Goal: Information Seeking & Learning: Compare options

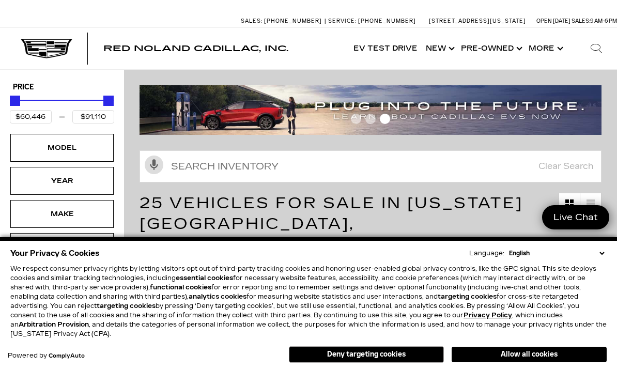
click at [390, 360] on button "Deny targeting cookies" at bounding box center [366, 354] width 155 height 17
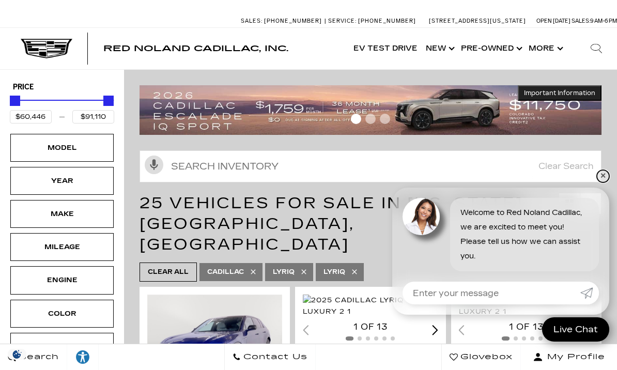
click at [602, 182] on link "✕" at bounding box center [603, 176] width 12 height 12
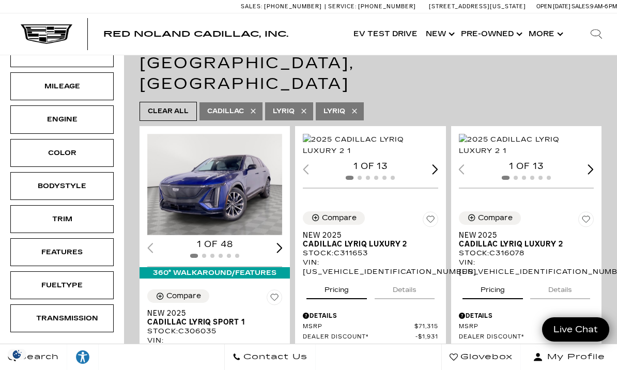
scroll to position [162, 0]
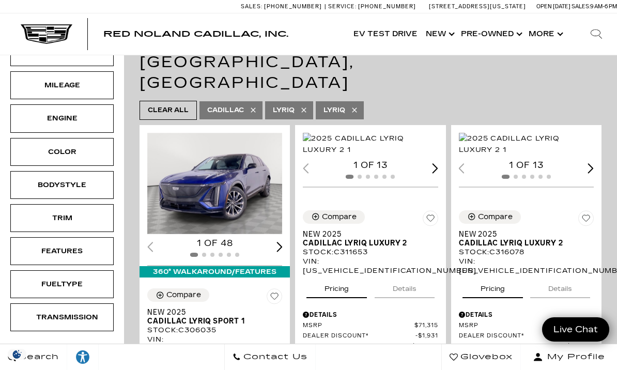
click at [81, 185] on div "Bodystyle" at bounding box center [62, 184] width 52 height 11
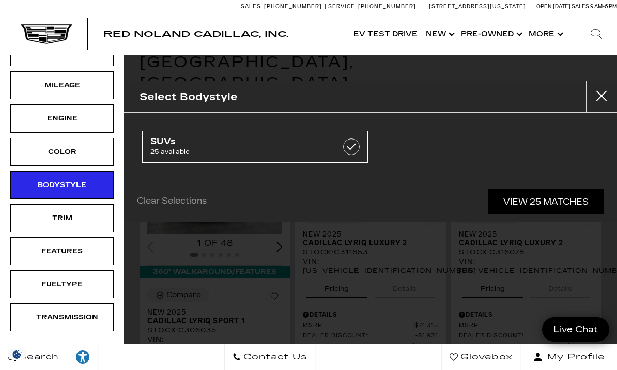
click at [315, 149] on span "25 available" at bounding box center [239, 152] width 178 height 10
checkbox input "true"
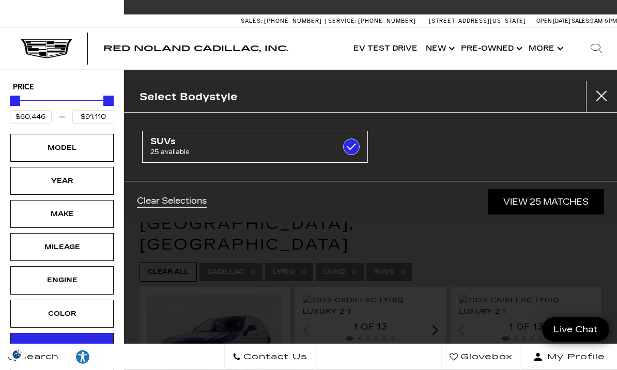
click at [559, 207] on link "View 25 Matches" at bounding box center [546, 201] width 116 height 25
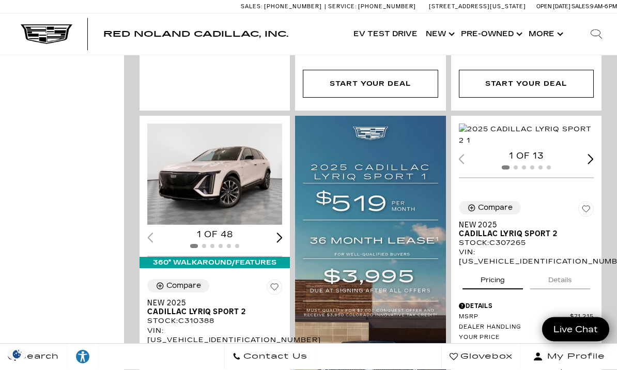
scroll to position [1189, 0]
click at [551, 124] on img "1 / 2" at bounding box center [526, 135] width 135 height 23
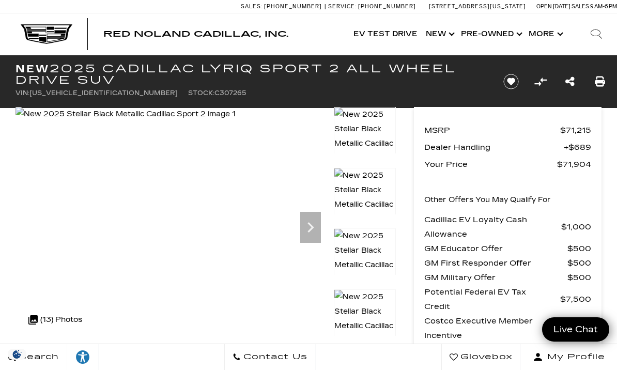
click at [376, 290] on div at bounding box center [365, 313] width 62 height 47
click at [308, 227] on icon "Next" at bounding box center [310, 227] width 21 height 21
click at [312, 228] on icon "Next" at bounding box center [311, 227] width 6 height 10
click at [371, 312] on img at bounding box center [365, 326] width 62 height 73
click at [380, 246] on img at bounding box center [365, 265] width 62 height 73
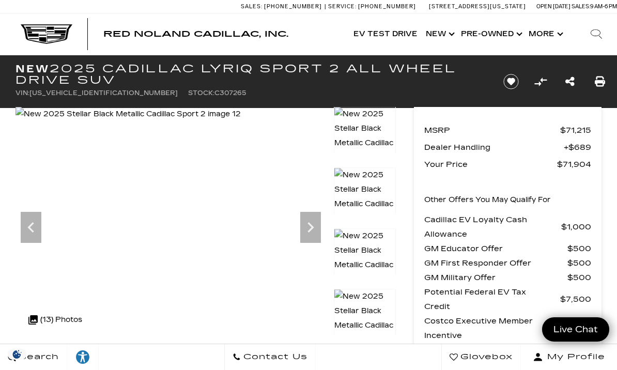
click at [380, 185] on img at bounding box center [365, 204] width 62 height 73
click at [371, 131] on img at bounding box center [365, 143] width 62 height 73
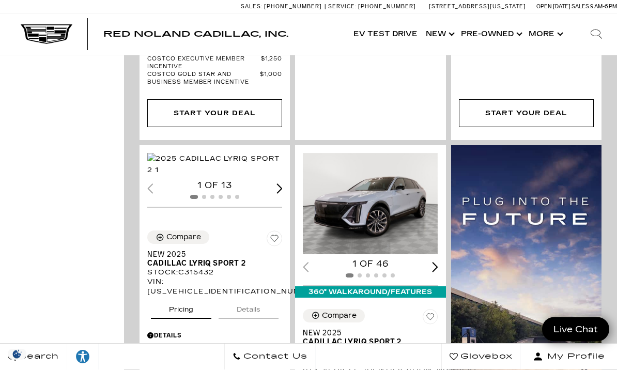
scroll to position [1655, 0]
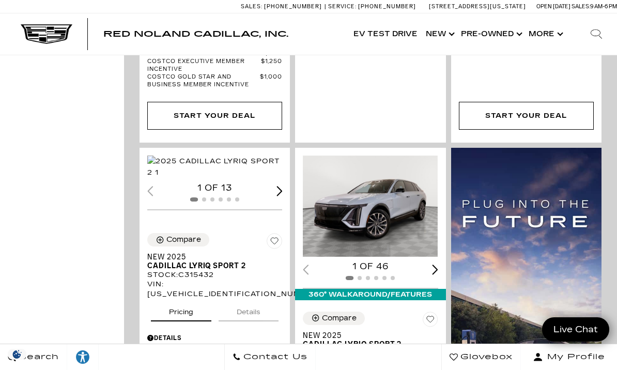
click at [396, 164] on img "1 / 2" at bounding box center [370, 206] width 135 height 101
click at [432, 265] on div "Next slide" at bounding box center [435, 270] width 6 height 10
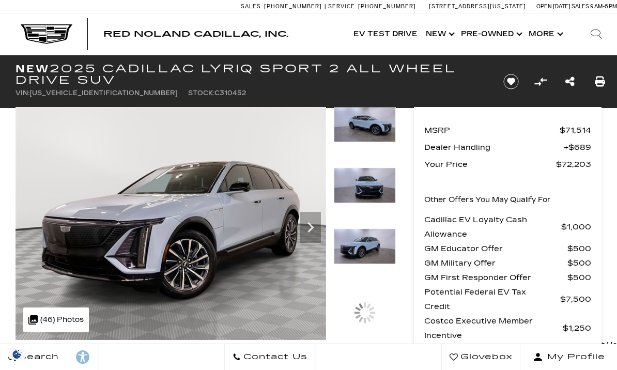
click at [379, 142] on img at bounding box center [365, 124] width 62 height 35
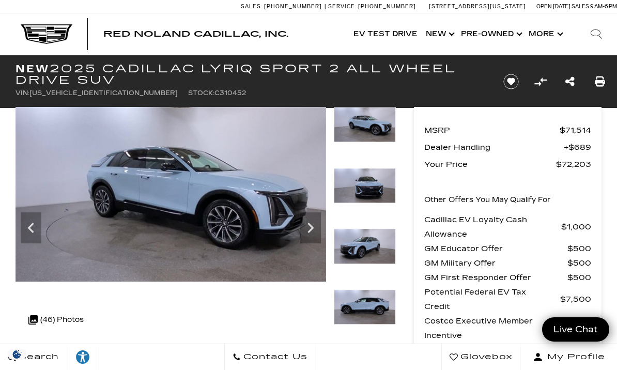
click at [374, 290] on img at bounding box center [365, 307] width 62 height 35
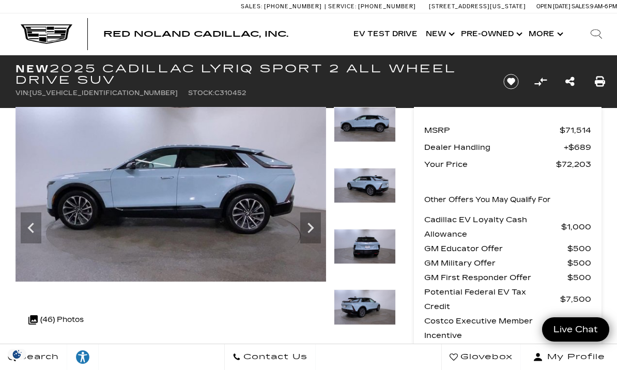
click at [372, 131] on img at bounding box center [365, 124] width 62 height 35
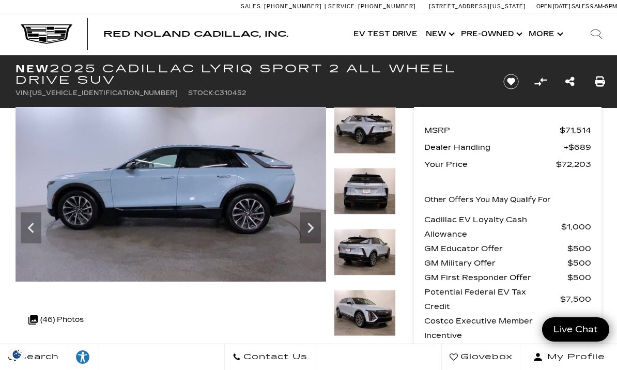
click at [371, 132] on img at bounding box center [365, 130] width 62 height 47
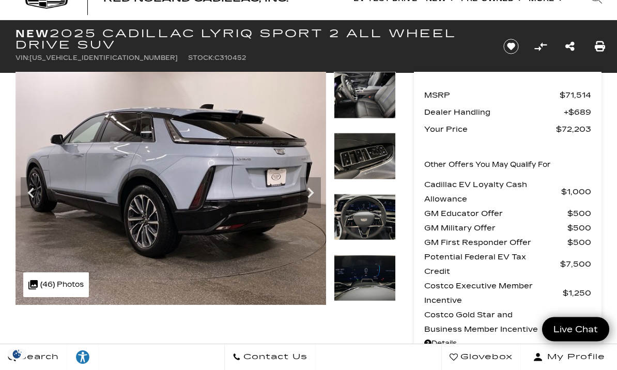
scroll to position [35, 0]
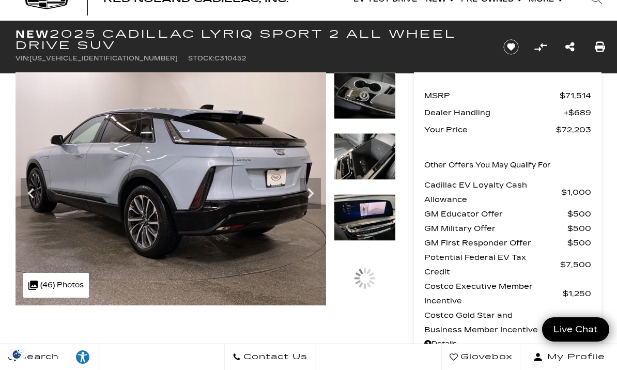
click at [381, 194] on img at bounding box center [365, 217] width 62 height 47
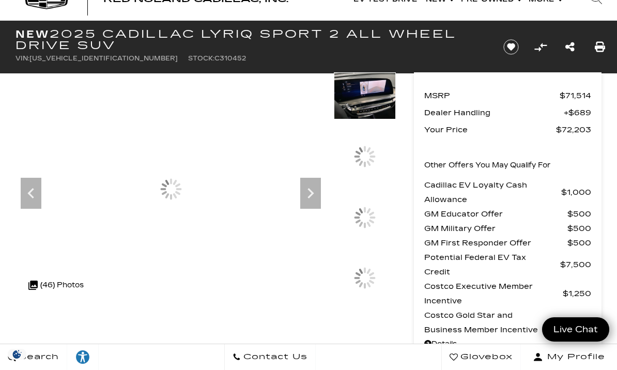
click at [353, 98] on img at bounding box center [365, 95] width 62 height 47
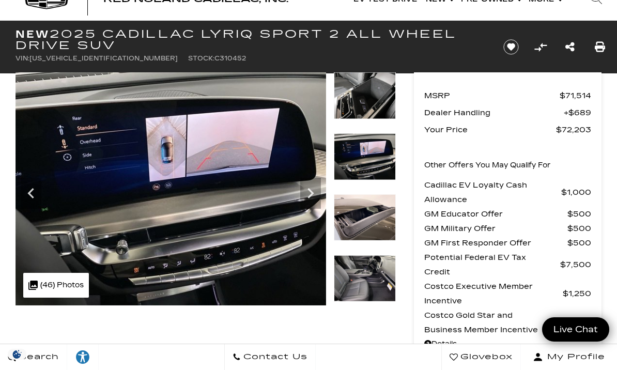
click at [375, 159] on img at bounding box center [365, 156] width 62 height 47
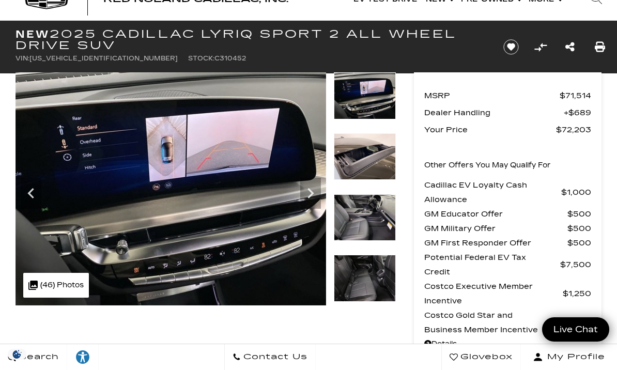
click at [373, 255] on img at bounding box center [365, 278] width 62 height 47
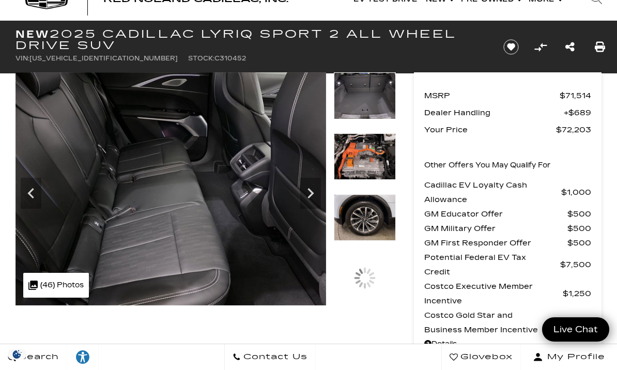
click at [375, 167] on img at bounding box center [365, 156] width 62 height 47
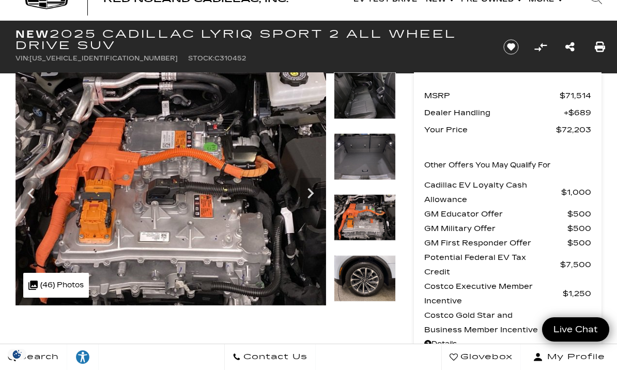
click at [372, 152] on div at bounding box center [365, 163] width 62 height 61
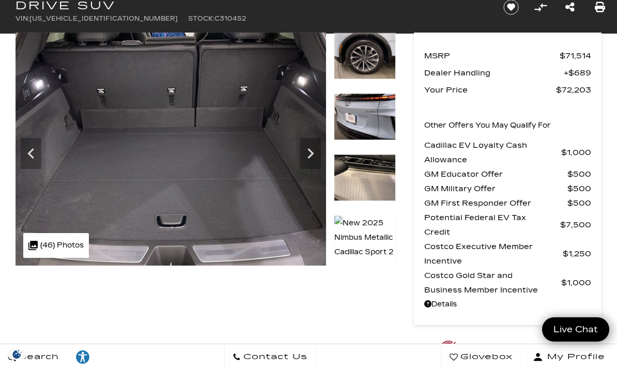
scroll to position [0, 0]
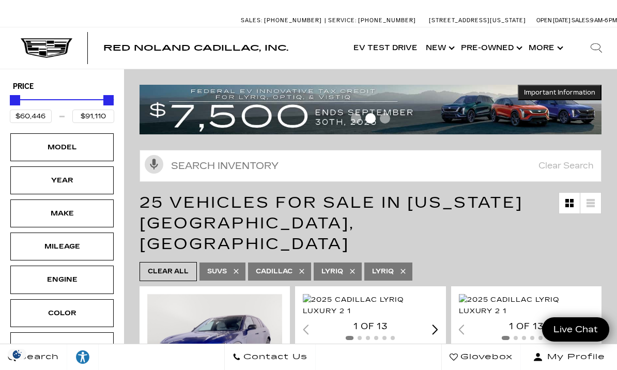
scroll to position [1, 0]
click at [352, 267] on icon at bounding box center [353, 271] width 8 height 8
click at [357, 267] on icon at bounding box center [353, 271] width 8 height 8
type input "$54,845"
type input "$179,434"
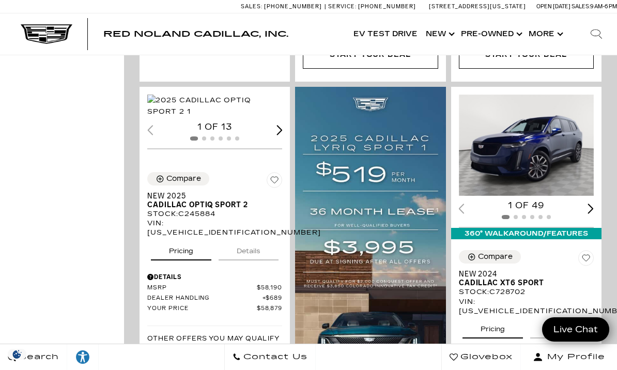
scroll to position [1170, 0]
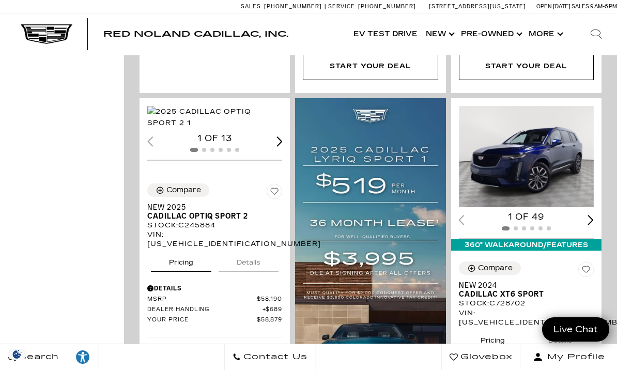
click at [544, 122] on img "1 / 2" at bounding box center [526, 156] width 135 height 101
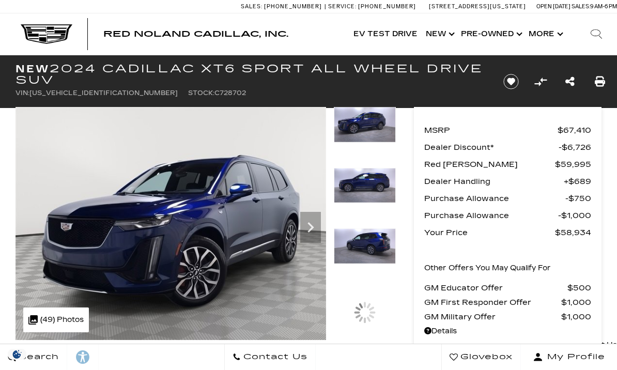
click at [382, 189] on img at bounding box center [365, 185] width 62 height 35
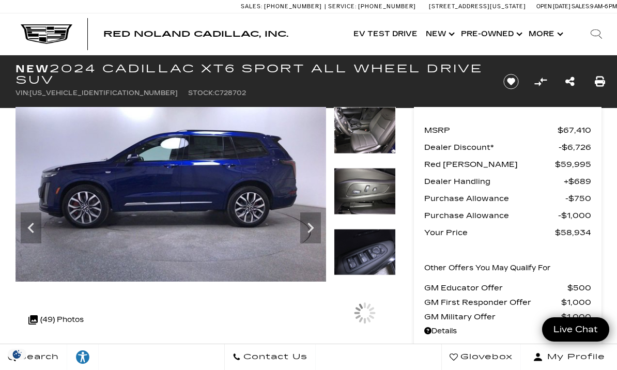
click at [369, 168] on div at bounding box center [365, 137] width 62 height 61
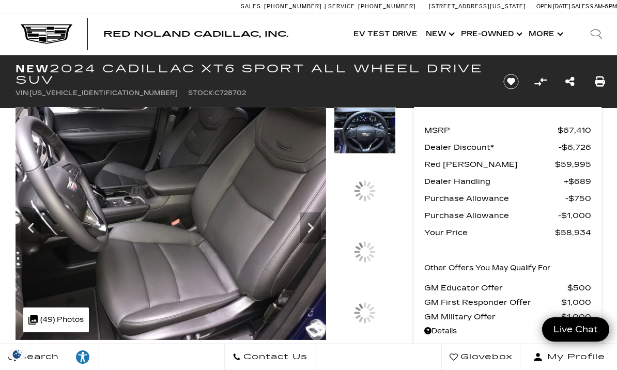
click at [373, 276] on div at bounding box center [365, 252] width 62 height 47
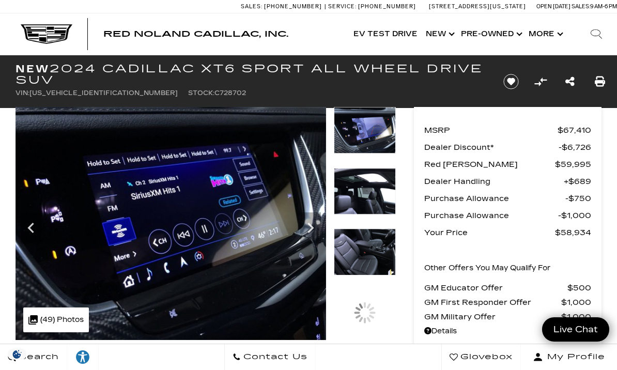
click at [380, 193] on img at bounding box center [365, 191] width 62 height 47
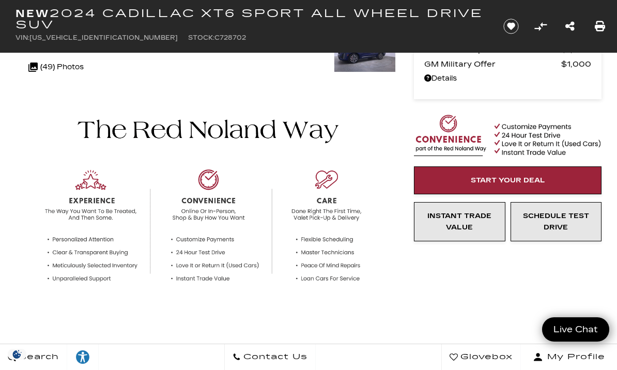
scroll to position [262, 0]
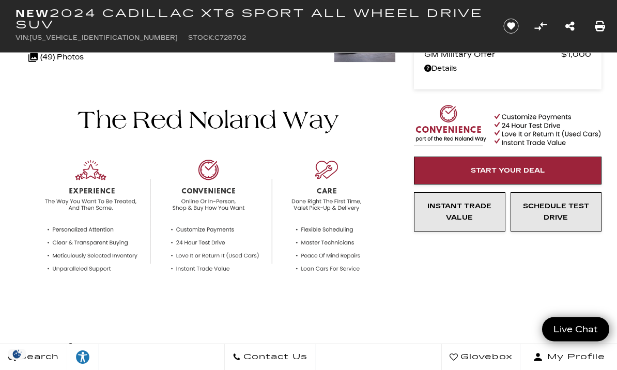
click at [544, 170] on span "Start Your Deal" at bounding box center [508, 171] width 74 height 8
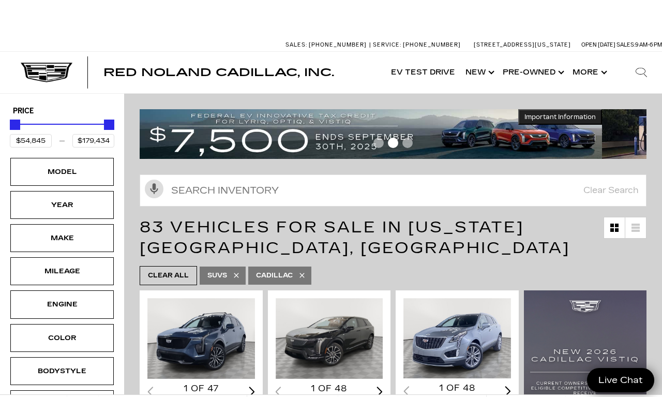
scroll to position [-2, 0]
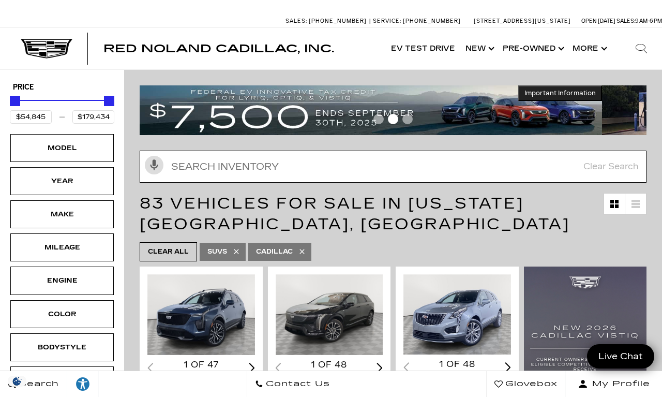
click at [321, 162] on input "text" at bounding box center [393, 166] width 507 height 32
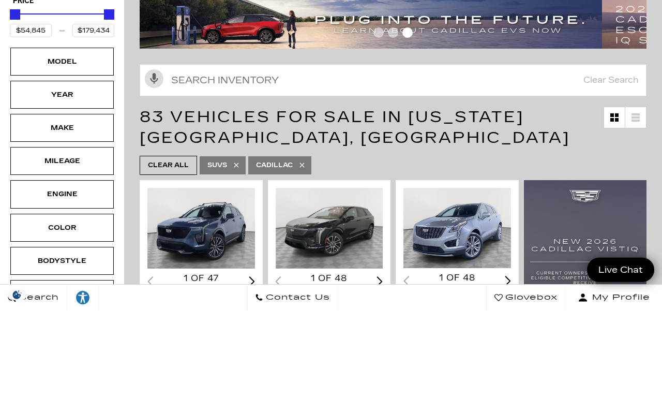
click at [79, 142] on div "Model" at bounding box center [62, 147] width 52 height 11
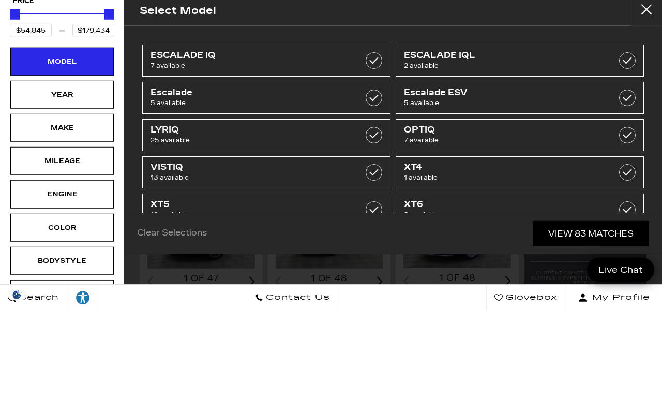
scroll to position [86, 0]
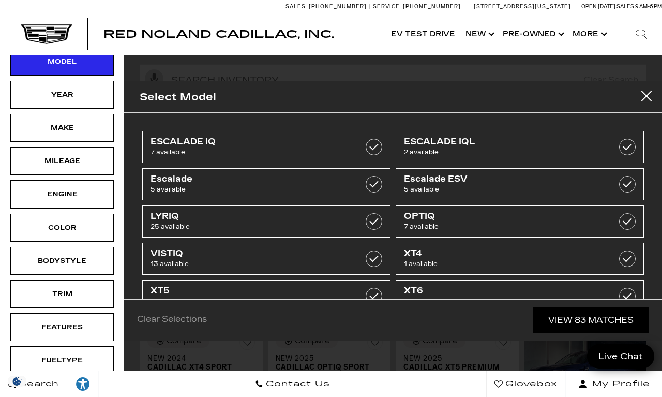
click at [459, 299] on span "8 available" at bounding box center [502, 301] width 197 height 10
type input "$58,934"
type input "$76,249"
checkbox input "true"
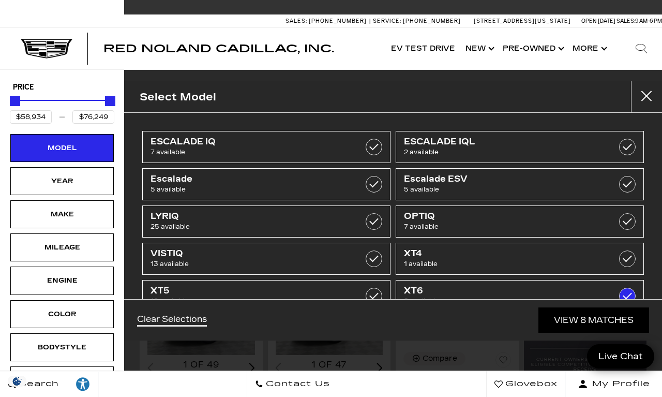
click at [562, 333] on link "View 8 Matches" at bounding box center [593, 319] width 111 height 25
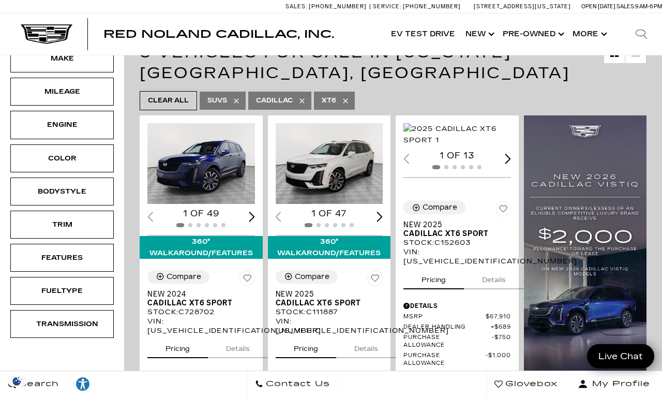
scroll to position [156, 0]
click at [331, 173] on img "1 / 2" at bounding box center [330, 163] width 108 height 81
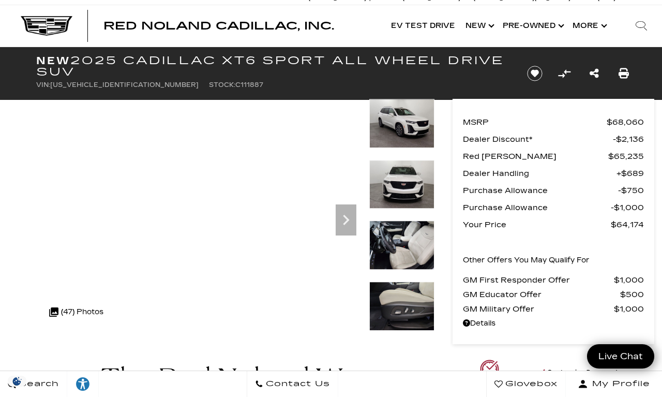
scroll to position [9, 0]
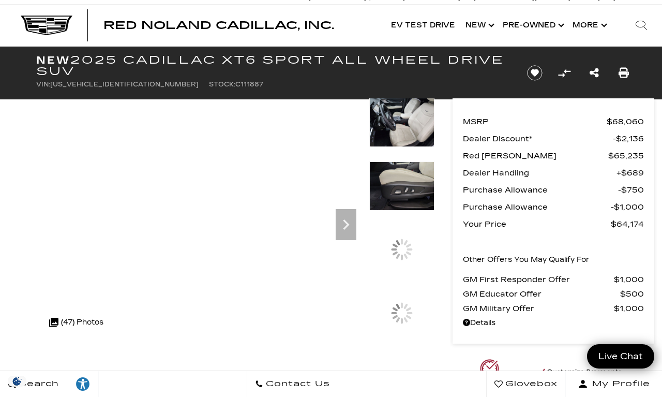
click at [411, 225] on div at bounding box center [401, 193] width 65 height 64
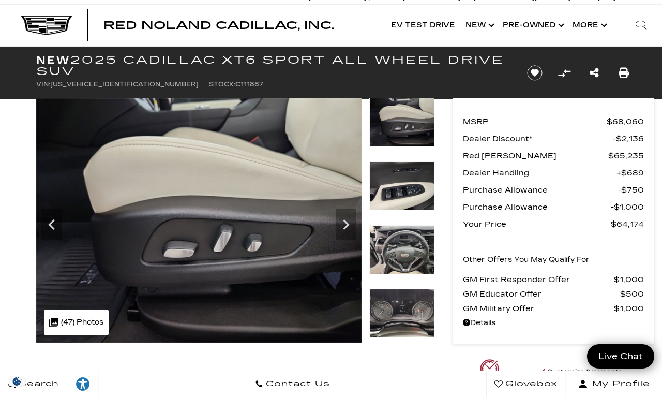
click at [412, 289] on img at bounding box center [401, 313] width 65 height 49
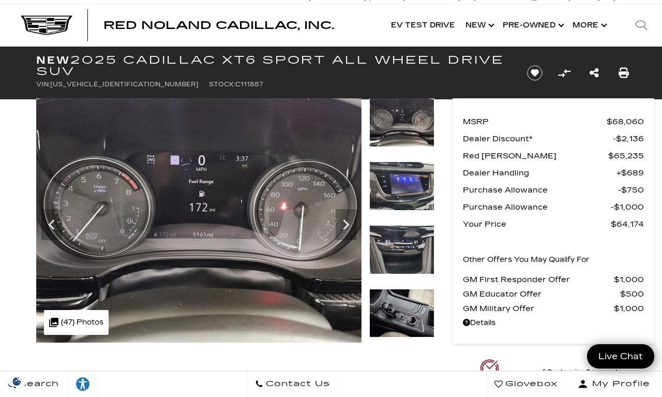
click at [410, 225] on img at bounding box center [401, 249] width 65 height 49
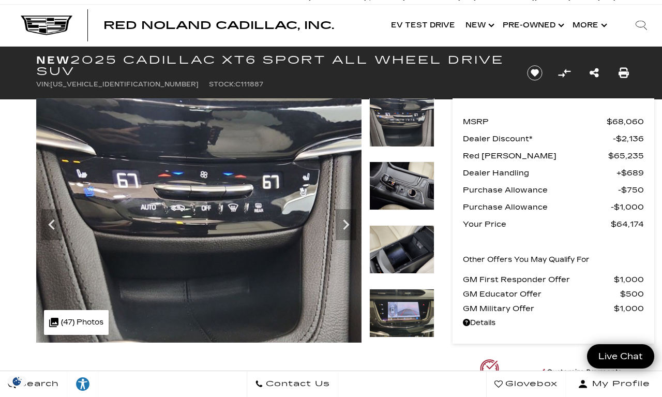
click at [404, 127] on img at bounding box center [401, 122] width 65 height 49
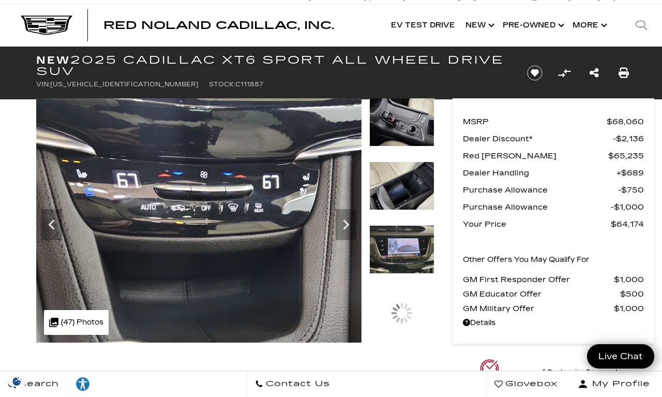
click at [406, 161] on div at bounding box center [401, 130] width 65 height 64
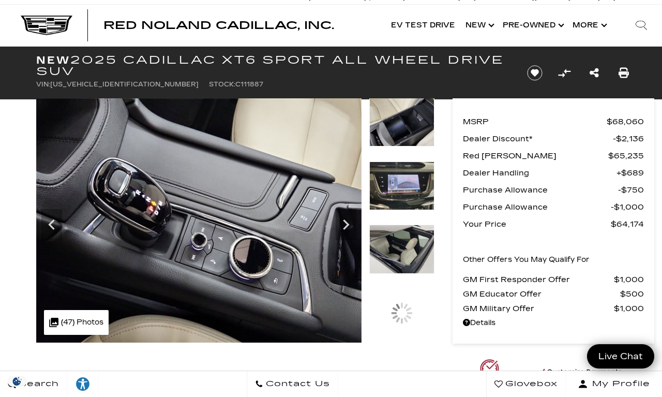
click at [417, 190] on img at bounding box center [401, 185] width 65 height 49
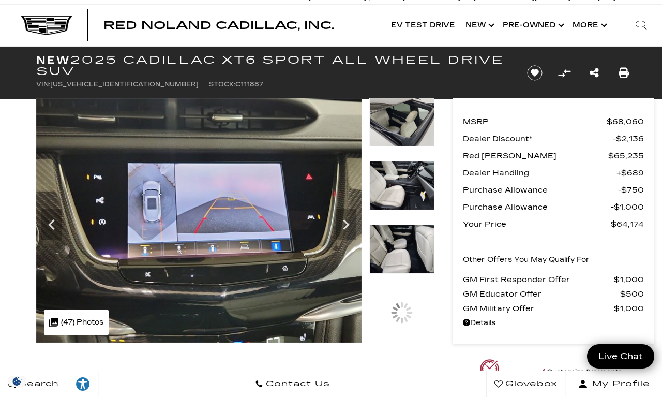
click at [413, 192] on img at bounding box center [401, 185] width 65 height 49
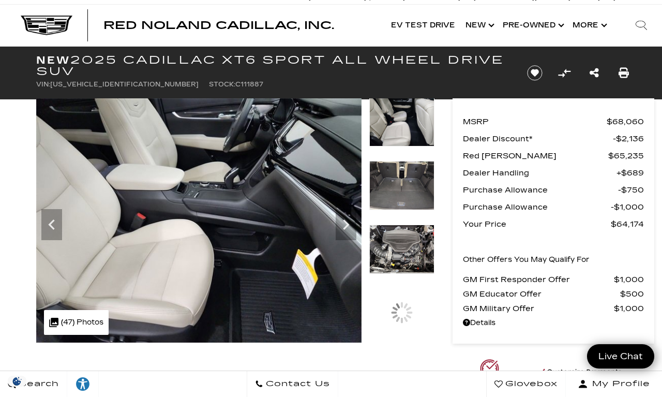
click at [408, 194] on img at bounding box center [401, 185] width 65 height 49
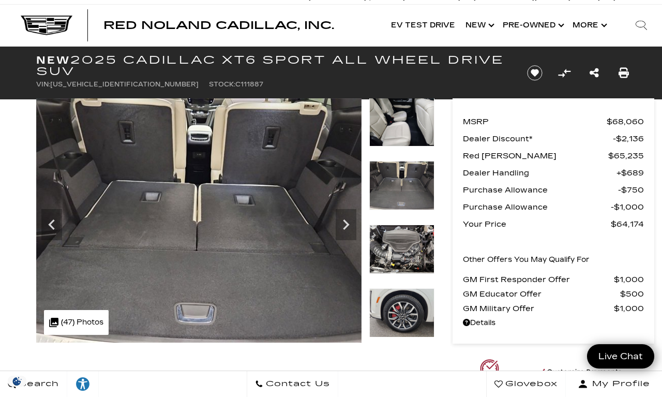
click at [405, 161] on div at bounding box center [401, 129] width 65 height 64
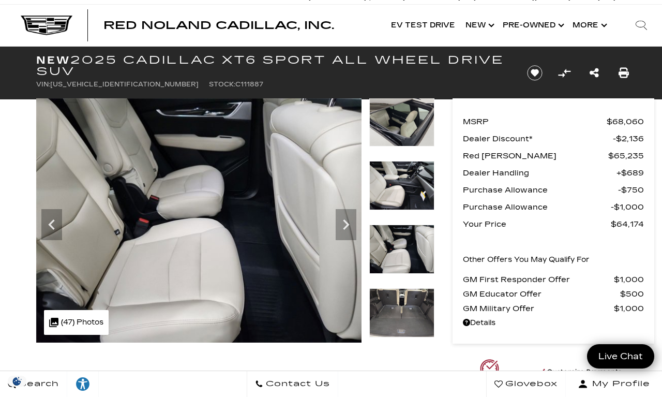
click at [408, 182] on div at bounding box center [401, 193] width 65 height 64
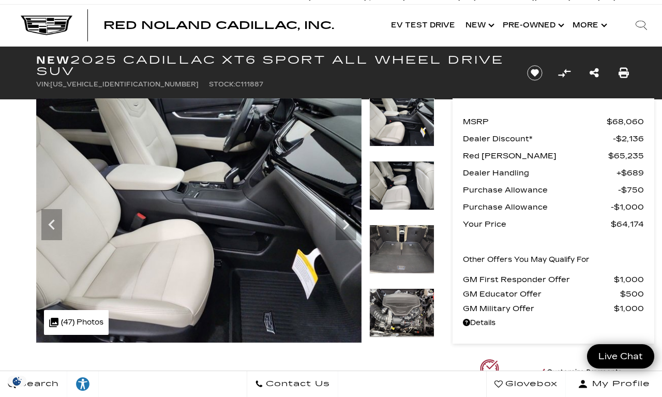
scroll to position [0, 0]
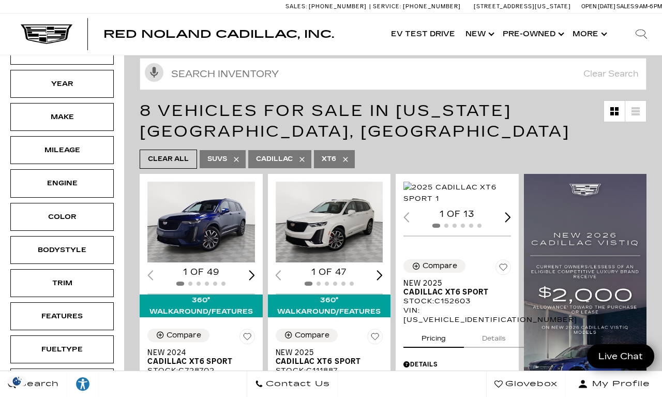
scroll to position [98, 0]
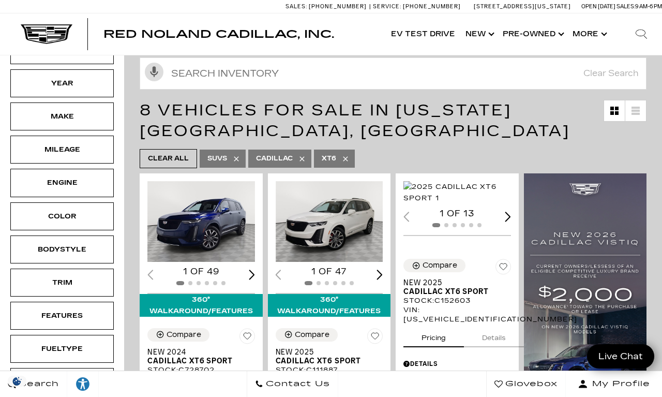
click at [199, 213] on img "1 / 2" at bounding box center [201, 221] width 108 height 81
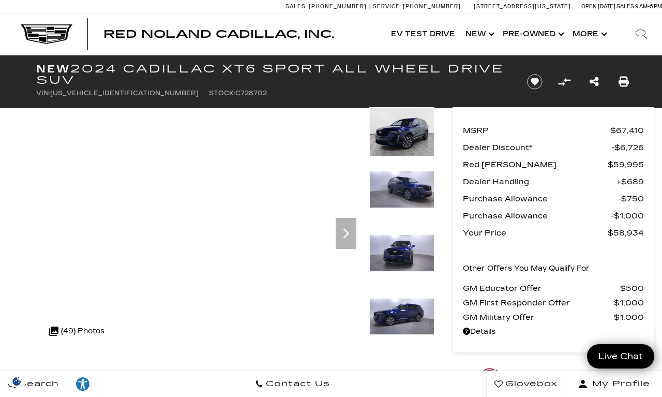
click at [407, 191] on div at bounding box center [401, 203] width 65 height 64
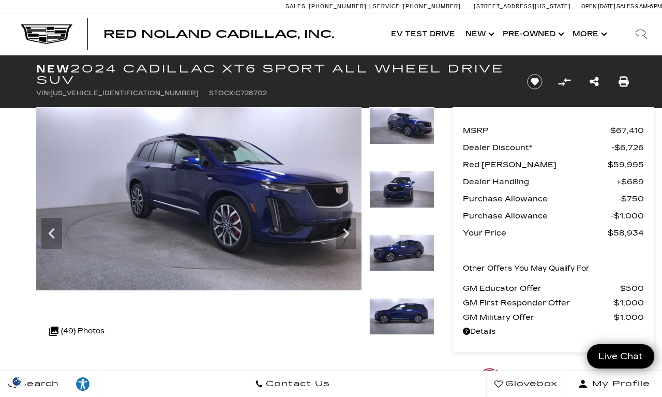
click at [408, 298] on img at bounding box center [401, 316] width 65 height 37
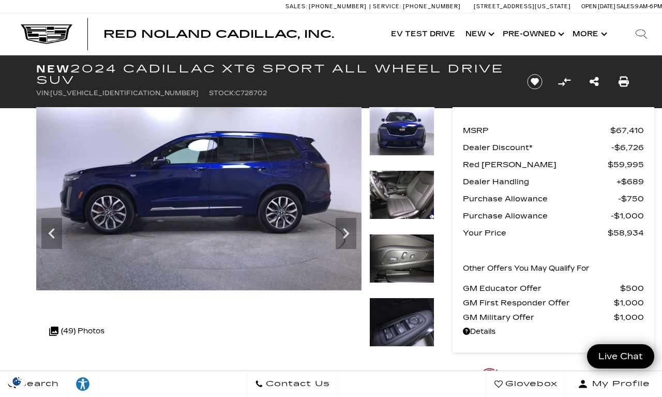
click at [404, 234] on img at bounding box center [401, 258] width 65 height 49
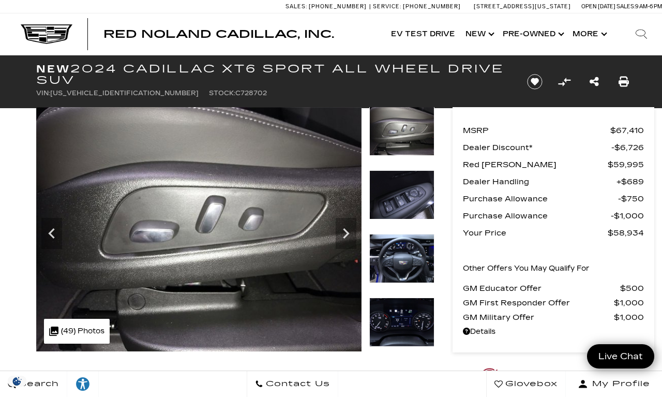
click at [413, 234] on img at bounding box center [401, 258] width 65 height 49
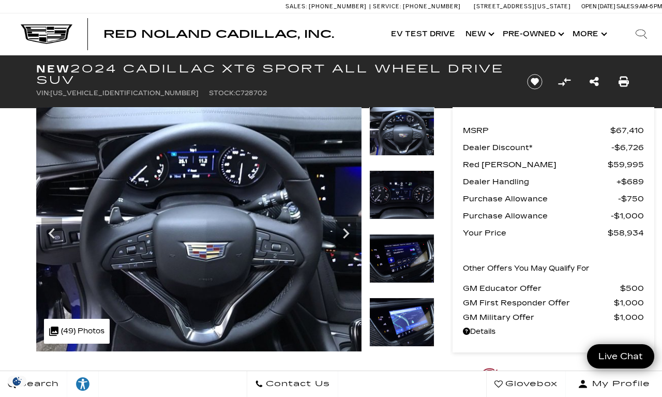
click at [415, 140] on img at bounding box center [401, 131] width 65 height 49
click at [404, 137] on img at bounding box center [401, 131] width 65 height 49
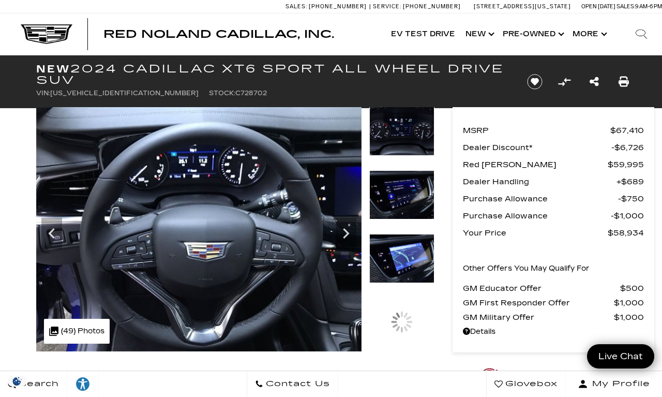
click at [416, 170] on div at bounding box center [401, 139] width 65 height 64
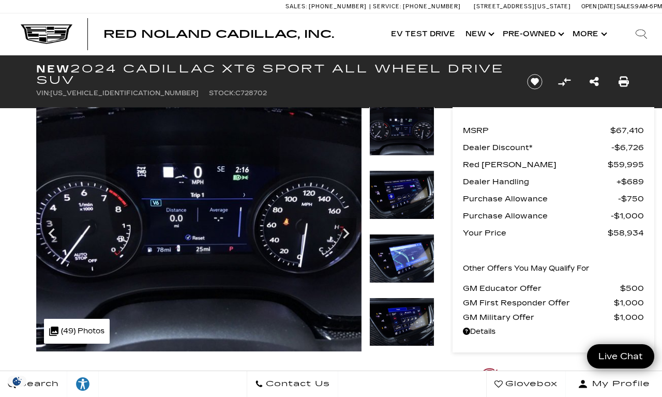
click at [411, 234] on img at bounding box center [401, 258] width 65 height 49
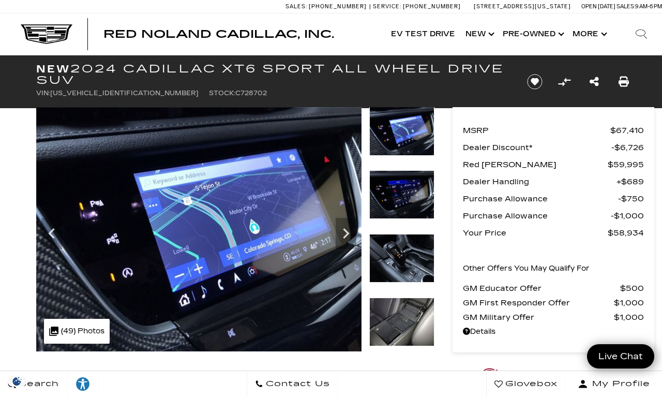
click at [408, 234] on img at bounding box center [401, 258] width 65 height 49
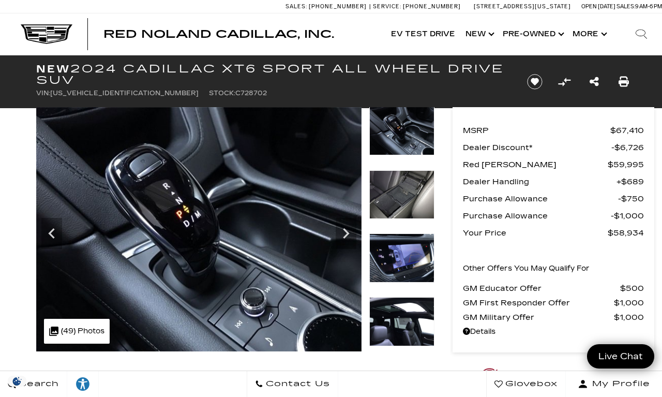
click at [414, 137] on img at bounding box center [401, 131] width 65 height 49
click at [411, 233] on img at bounding box center [401, 257] width 65 height 49
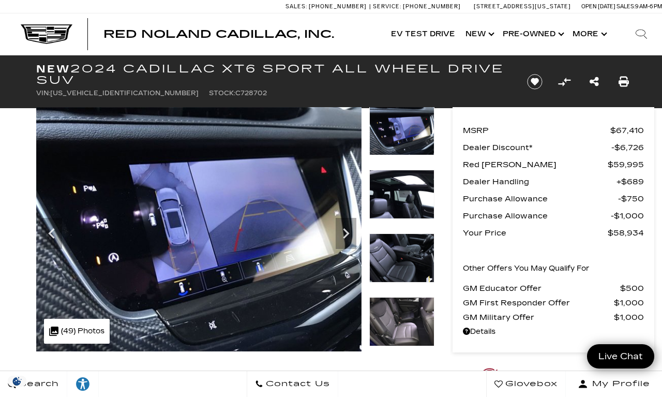
click at [417, 138] on img at bounding box center [401, 130] width 65 height 49
click at [416, 233] on img at bounding box center [401, 257] width 65 height 49
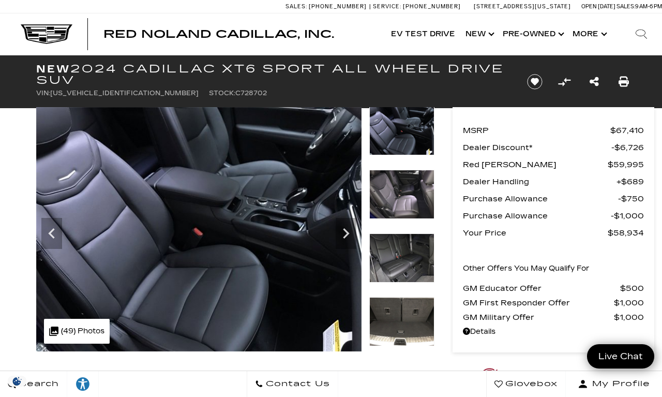
click at [415, 135] on img at bounding box center [401, 130] width 65 height 49
click at [413, 233] on img at bounding box center [401, 257] width 65 height 49
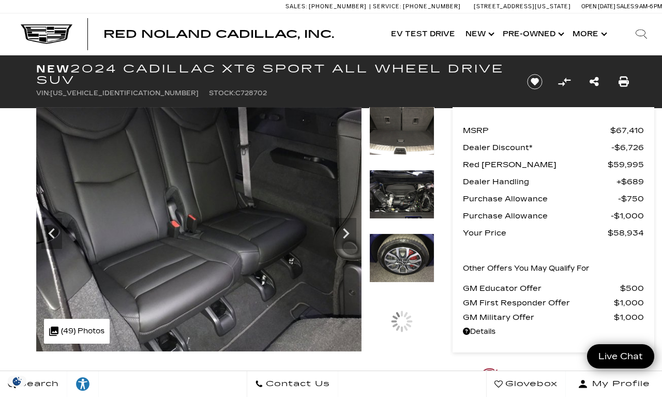
click at [417, 201] on img at bounding box center [401, 194] width 65 height 49
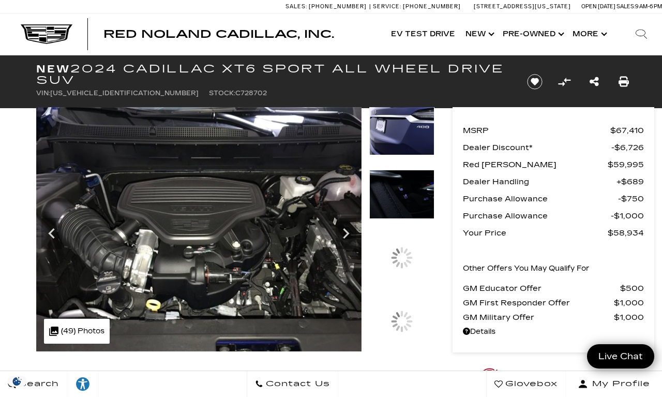
click at [415, 219] on img at bounding box center [401, 194] width 65 height 49
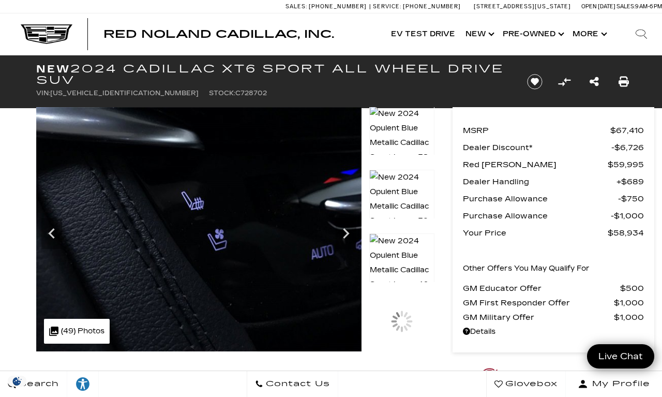
click at [410, 188] on div at bounding box center [401, 202] width 65 height 64
